Goal: Task Accomplishment & Management: Use online tool/utility

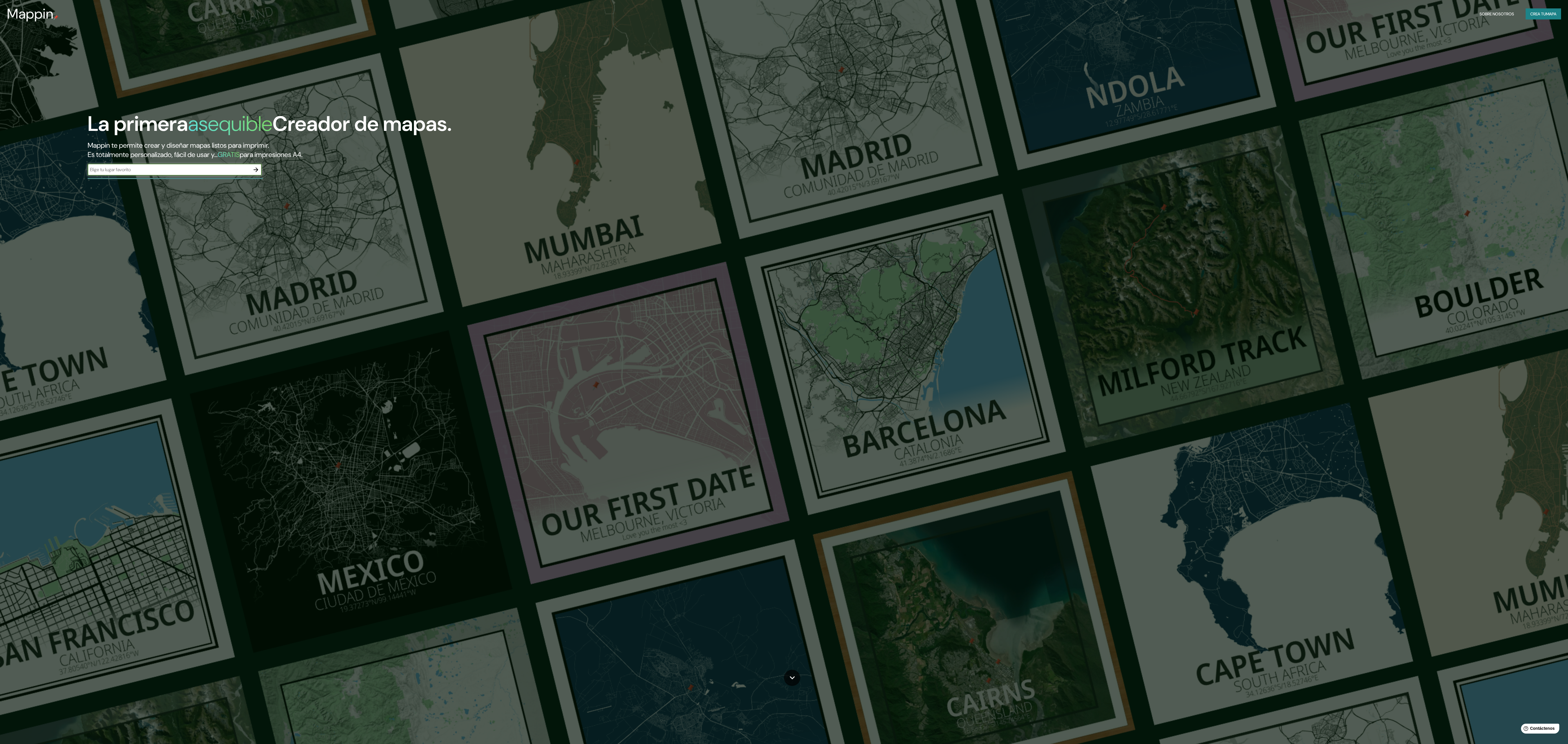
click at [274, 172] on div "La primera asequible Creador de mapas. Mappin te permite crear y diseñar mapas …" at bounding box center [479, 147] width 940 height 69
click at [268, 173] on div "La primera asequible Creador de mapas. Mappin te permite crear y diseñar mapas …" at bounding box center [479, 147] width 940 height 69
click at [93, 160] on div "La primera asequible Creador de mapas. Mappin te permite crear y diseñar mapas …" at bounding box center [479, 147] width 940 height 69
click at [100, 173] on input "text" at bounding box center [169, 169] width 163 height 7
click at [102, 179] on div at bounding box center [175, 178] width 175 height 1
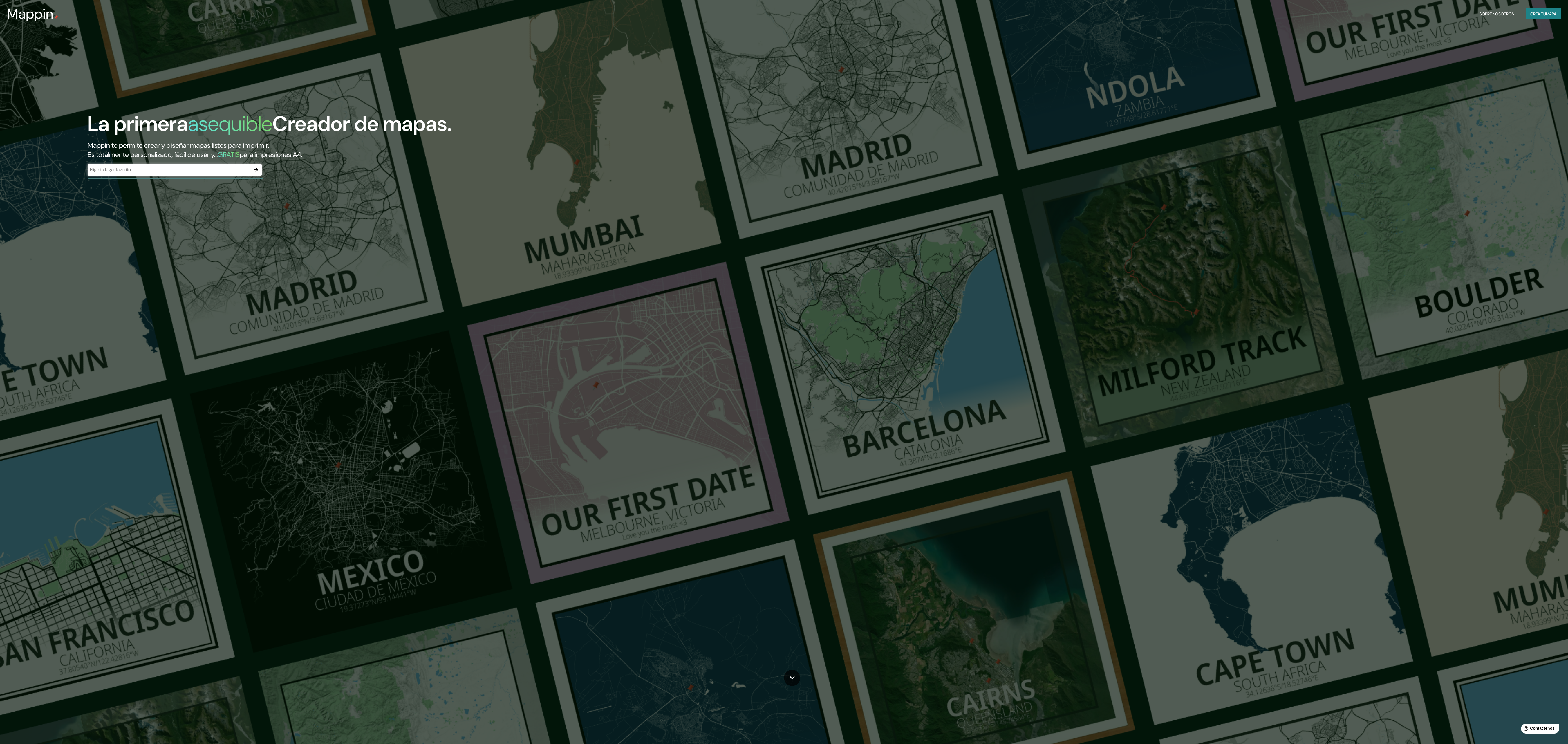
click at [276, 260] on div "La primera asequible Creador de mapas. Mappin te permite crear y diseñar mapas …" at bounding box center [784, 372] width 1568 height 744
click at [1539, 16] on font "Crea tu" at bounding box center [1538, 14] width 16 height 7
